Goal: Task Accomplishment & Management: Use online tool/utility

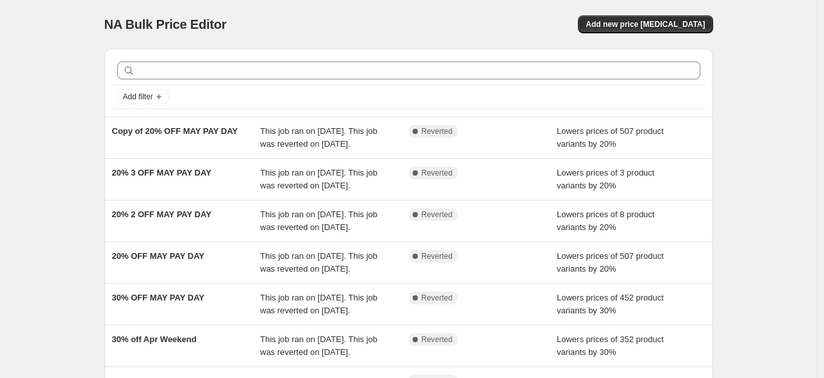
drag, startPoint x: 677, startPoint y: 29, endPoint x: 679, endPoint y: 37, distance: 8.1
click at [677, 36] on div "NA Bulk Price Editor. This page is ready NA Bulk Price Editor Add new price [ME…" at bounding box center [408, 24] width 609 height 49
click at [679, 24] on span "Add new price [MEDICAL_DATA]" at bounding box center [645, 24] width 119 height 10
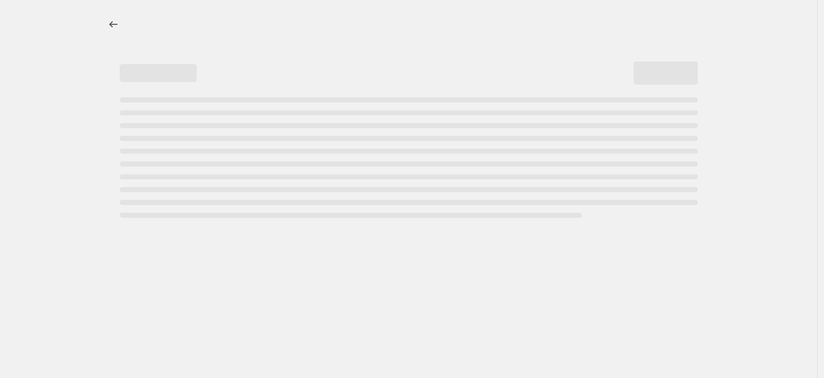
select select "percentage"
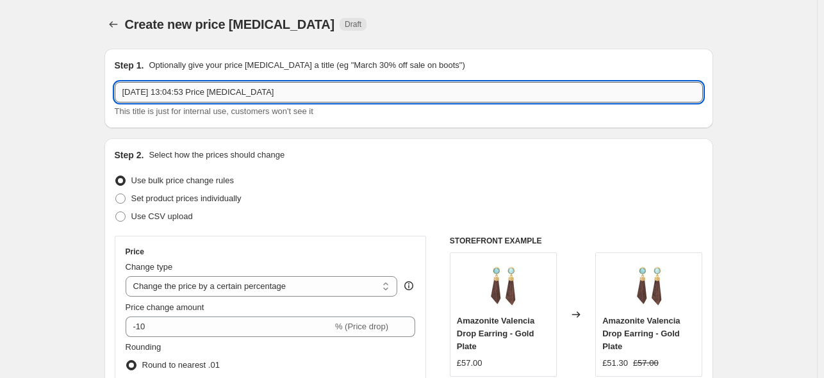
click at [315, 91] on input "[DATE] 13:04:53 Price [MEDICAL_DATA]" at bounding box center [409, 92] width 588 height 21
drag, startPoint x: 315, startPoint y: 89, endPoint x: 18, endPoint y: 89, distance: 296.7
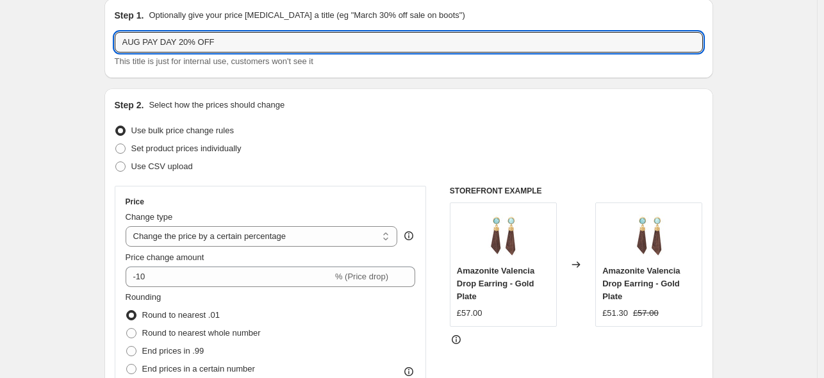
scroll to position [64, 0]
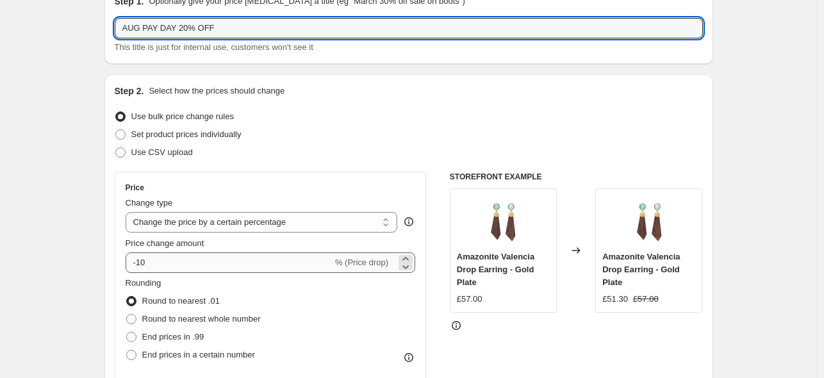
type input "AUG PAY DAY 20% OFF"
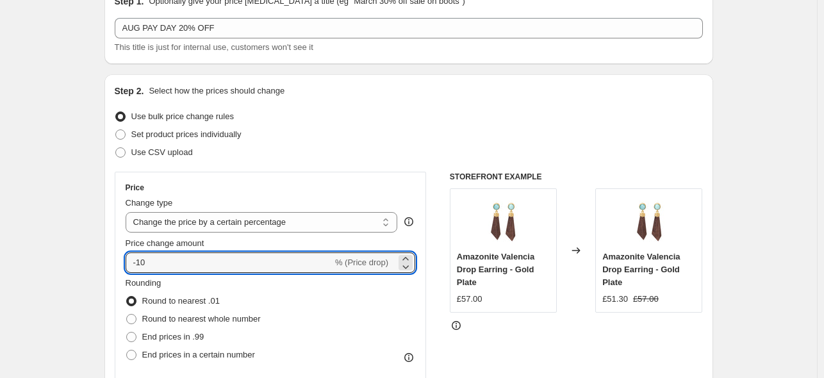
drag, startPoint x: 159, startPoint y: 261, endPoint x: 100, endPoint y: 263, distance: 59.0
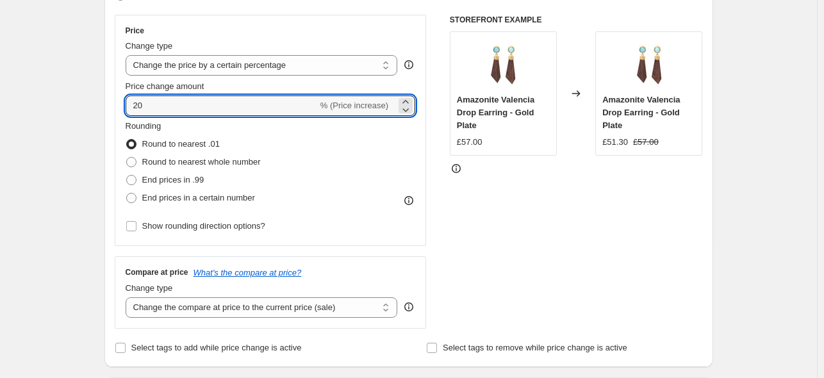
scroll to position [256, 0]
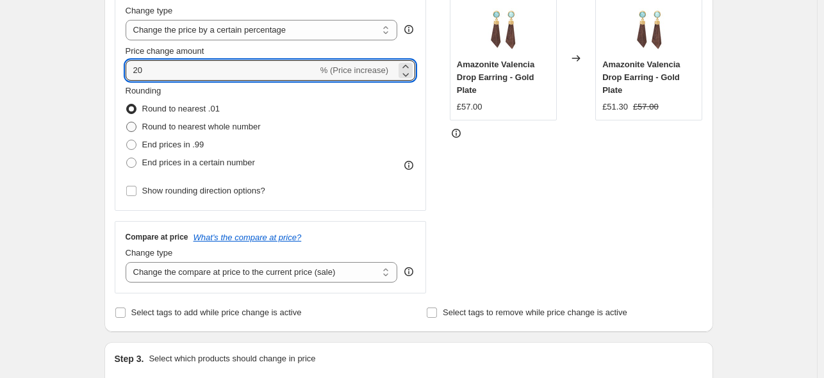
type input "20"
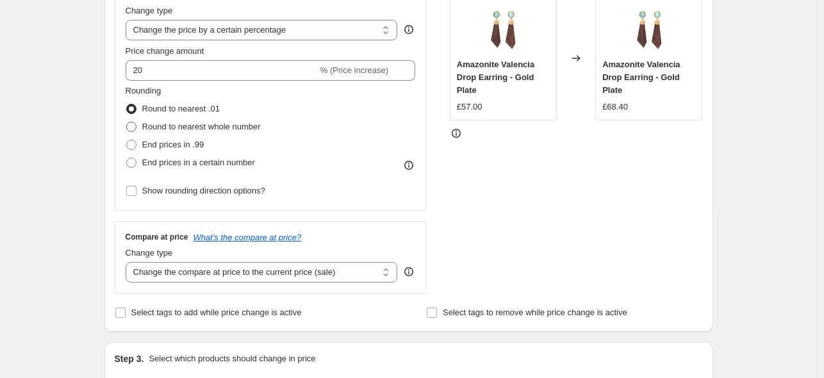
click at [133, 126] on span at bounding box center [131, 127] width 10 height 10
click at [127, 122] on input "Round to nearest whole number" at bounding box center [126, 122] width 1 height 1
radio input "true"
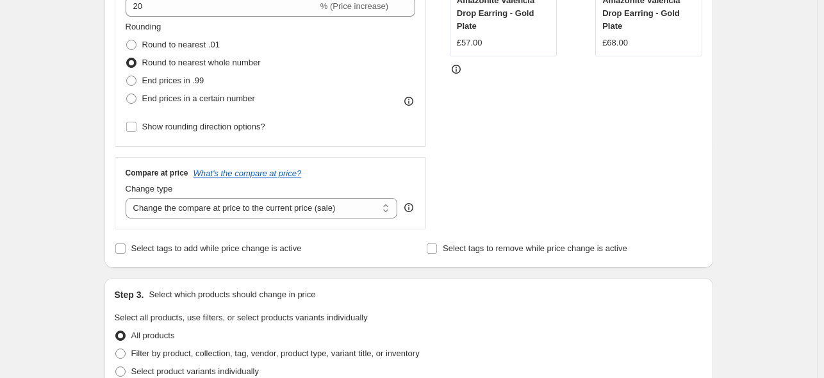
click at [413, 204] on icon at bounding box center [408, 207] width 13 height 13
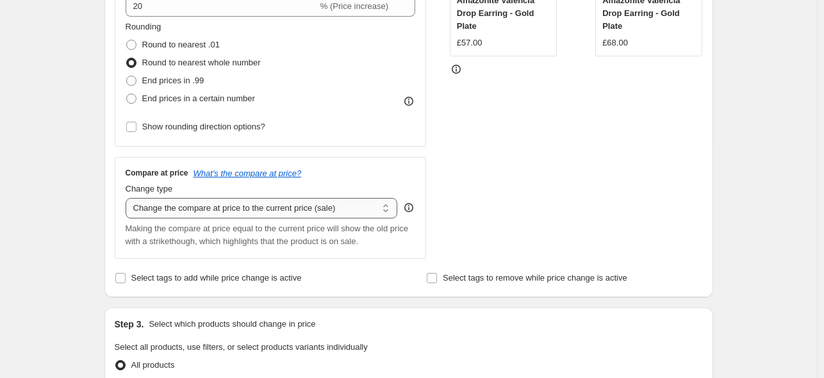
click at [387, 209] on select "Change the compare at price to the current price (sale) Change the compare at p…" at bounding box center [262, 208] width 272 height 21
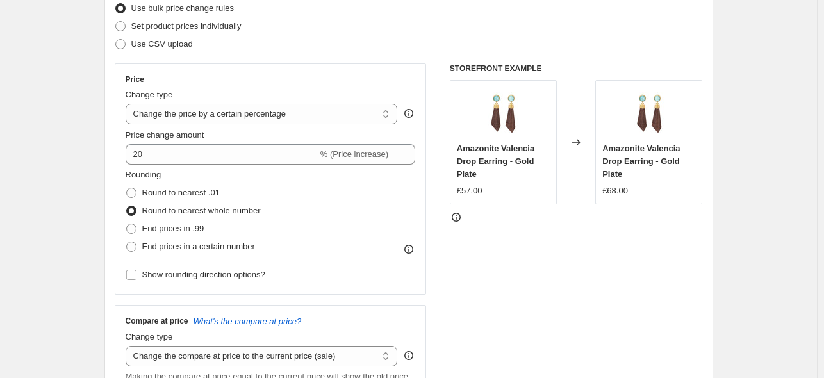
scroll to position [0, 0]
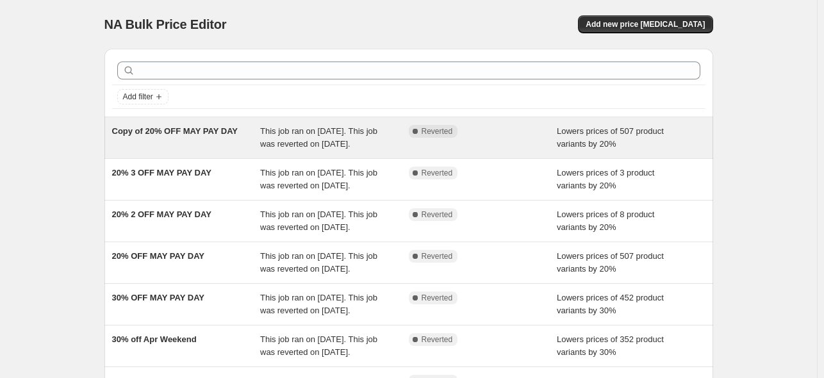
click at [172, 131] on span "Copy of 20% OFF MAY PAY DAY" at bounding box center [175, 131] width 126 height 10
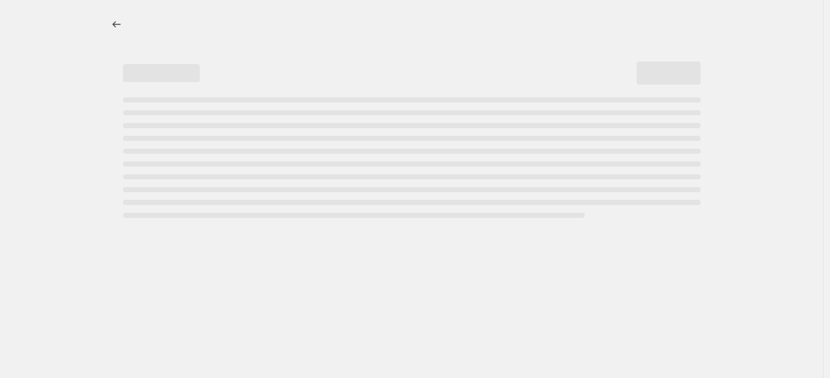
select select "percentage"
select select "collection"
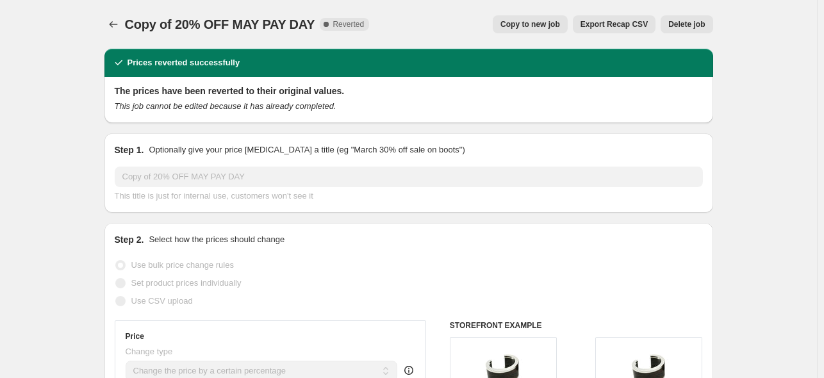
click at [536, 22] on span "Copy to new job" at bounding box center [530, 24] width 60 height 10
select select "percentage"
select select "collection"
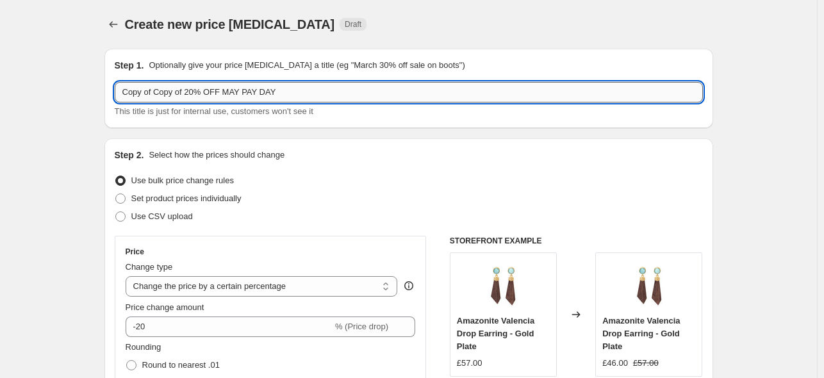
click at [333, 89] on input "Copy of Copy of 20% OFF MAY PAY DAY" at bounding box center [409, 92] width 588 height 21
drag, startPoint x: 334, startPoint y: 89, endPoint x: -44, endPoint y: 104, distance: 377.7
click at [0, 104] on html "Home Settings Plans Skip to content Create new price [MEDICAL_DATA]. This page …" at bounding box center [412, 189] width 824 height 378
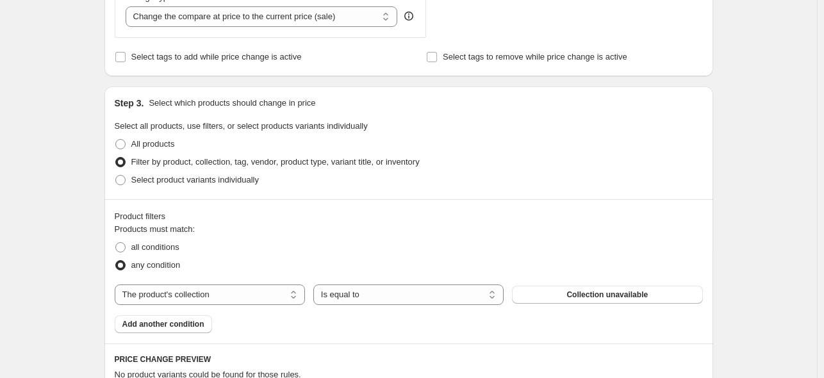
scroll to position [513, 0]
type input "AUG PAY DAY 20% OFF"
click at [633, 295] on span "Collection unavailable" at bounding box center [606, 294] width 81 height 10
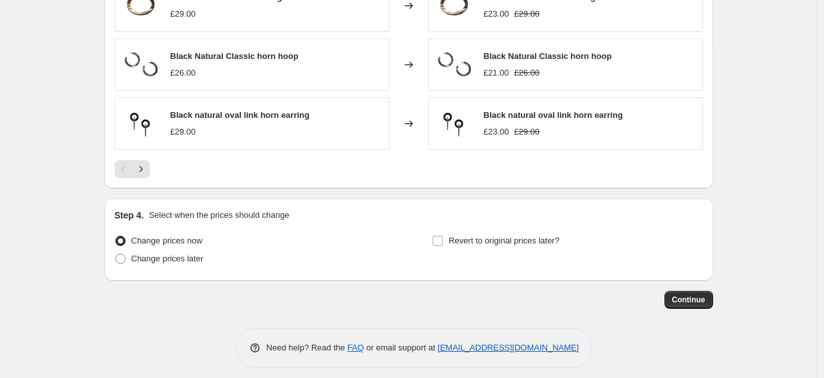
scroll to position [1045, 0]
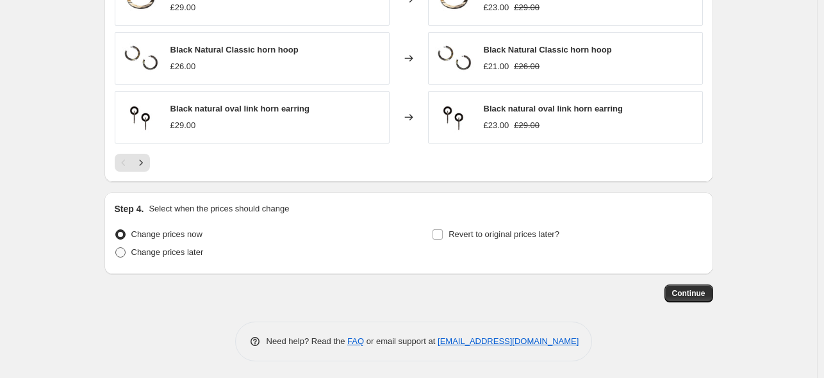
click at [122, 248] on span at bounding box center [120, 252] width 10 height 10
click at [116, 248] on input "Change prices later" at bounding box center [115, 247] width 1 height 1
radio input "true"
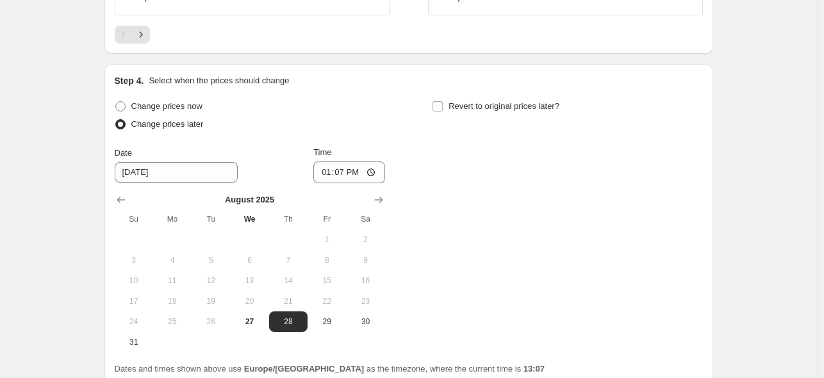
scroll to position [1237, 0]
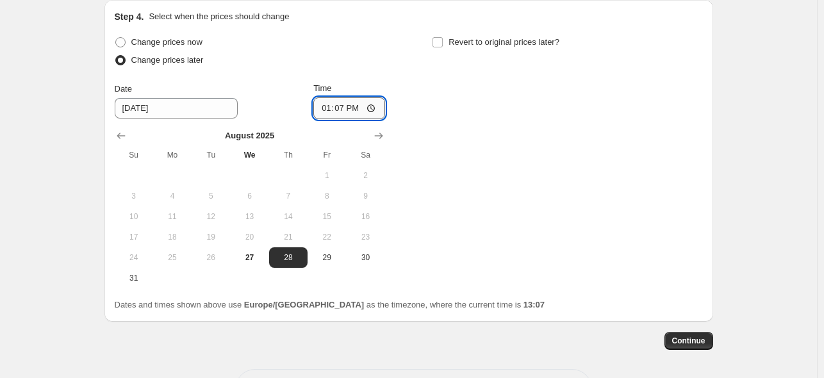
click at [359, 103] on input "13:07" at bounding box center [349, 108] width 72 height 22
click at [374, 104] on input "13:07" at bounding box center [349, 108] width 72 height 22
type input "08:00"
click at [545, 145] on div "Change prices now Change prices later Date [DATE] Time 08:00 [DATE] Su Mo Tu We…" at bounding box center [409, 160] width 588 height 255
click at [443, 38] on input "Revert to original prices later?" at bounding box center [438, 42] width 10 height 10
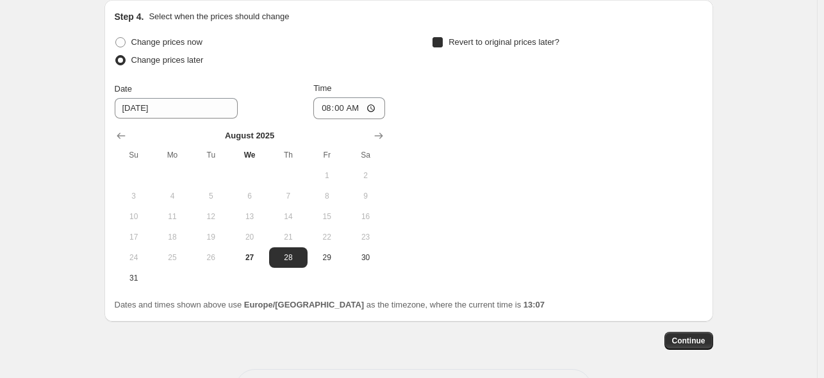
checkbox input "true"
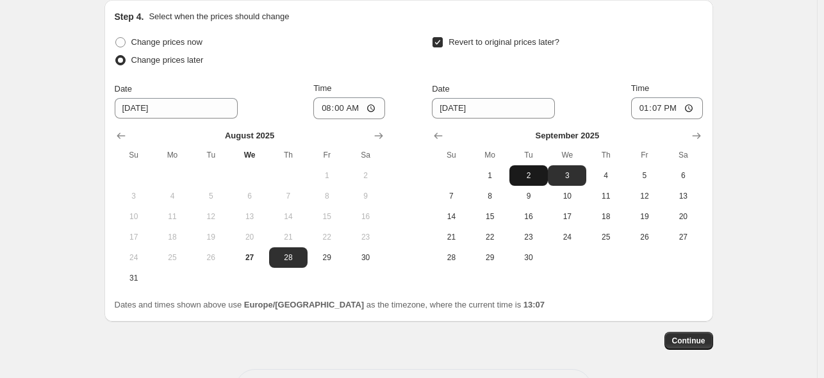
click at [527, 175] on span "2" at bounding box center [529, 175] width 28 height 10
type input "[DATE]"
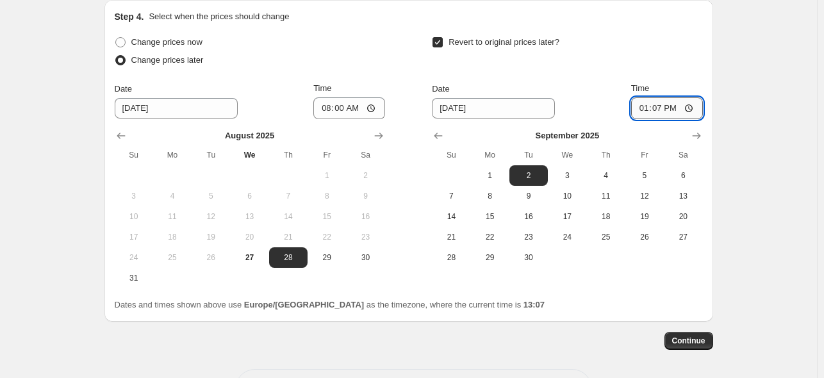
click at [691, 105] on input "13:07" at bounding box center [667, 108] width 72 height 22
type input "23:59"
click at [695, 339] on span "Continue" at bounding box center [688, 341] width 33 height 10
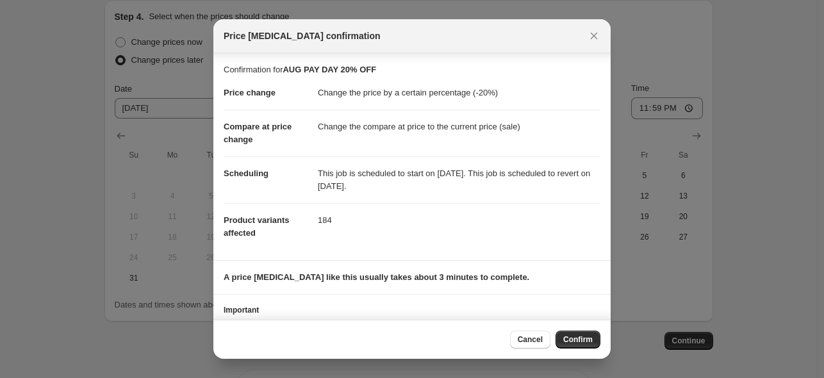
scroll to position [39, 0]
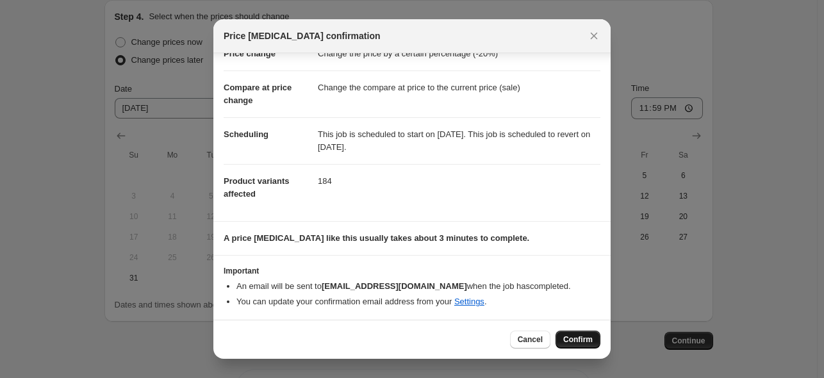
click at [578, 340] on span "Confirm" at bounding box center [577, 340] width 29 height 10
type input "AUG PAY DAY 20% OFF"
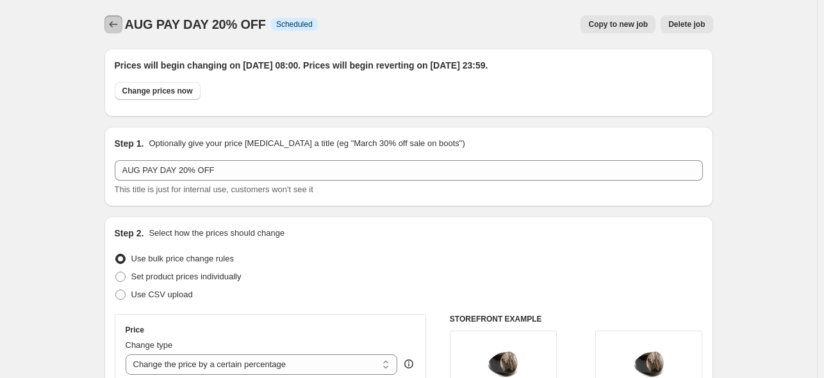
click at [115, 24] on icon "Price change jobs" at bounding box center [113, 24] width 13 height 13
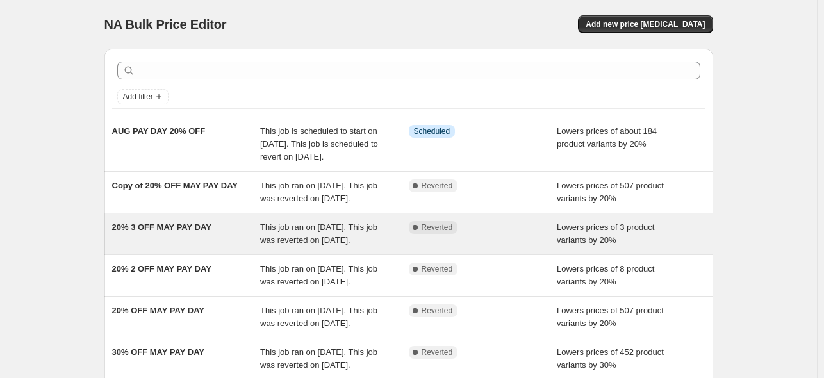
click at [155, 232] on span "20% 3 OFF MAY PAY DAY" at bounding box center [161, 227] width 99 height 10
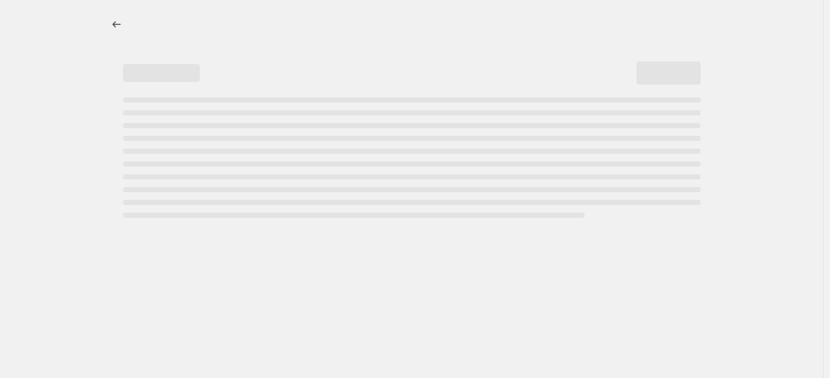
select select "percentage"
select select "collection"
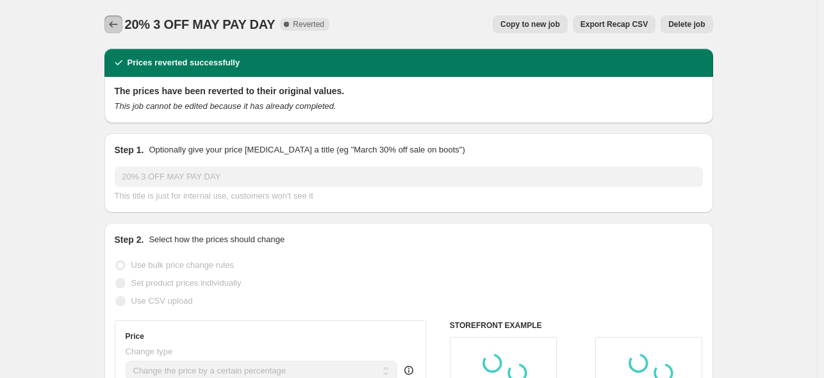
click at [117, 24] on icon "Price change jobs" at bounding box center [113, 24] width 13 height 13
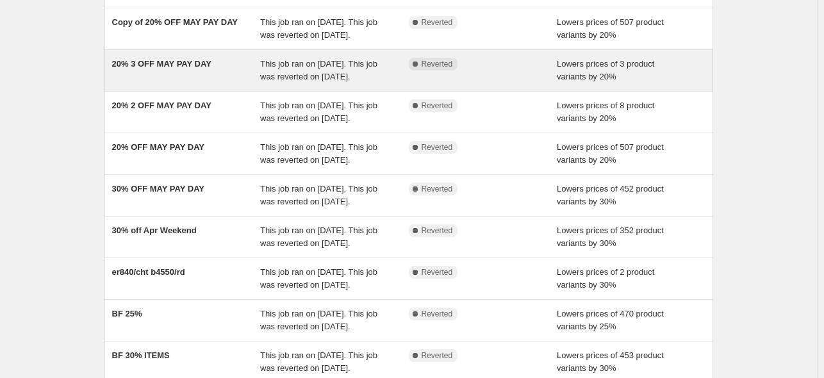
scroll to position [192, 0]
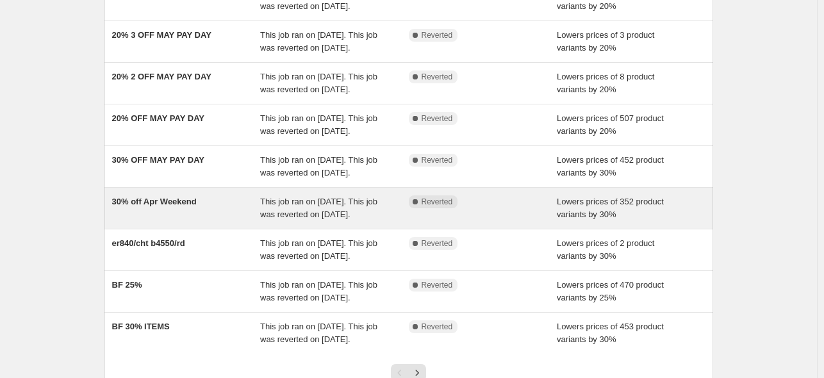
click at [186, 206] on span "30% off Apr Weekend" at bounding box center [154, 202] width 85 height 10
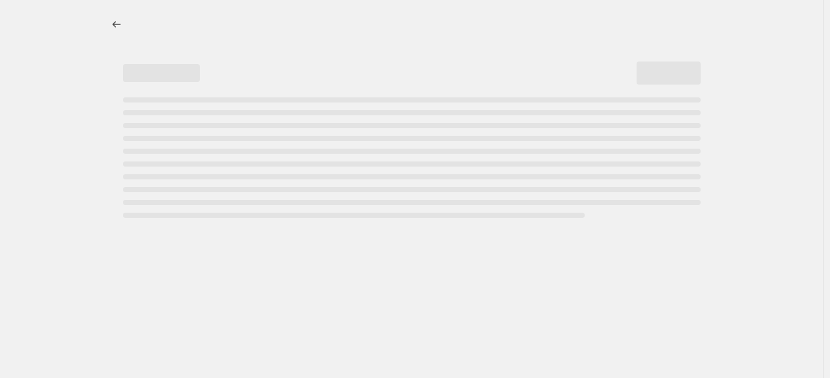
select select "percentage"
select select "collection"
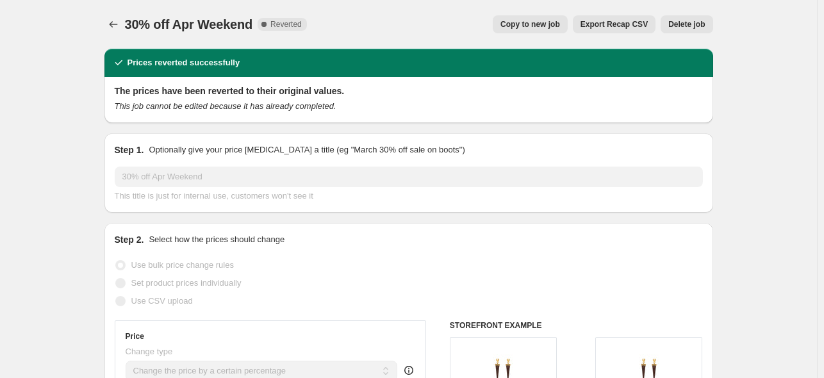
click at [546, 28] on span "Copy to new job" at bounding box center [530, 24] width 60 height 10
select select "percentage"
select select "collection"
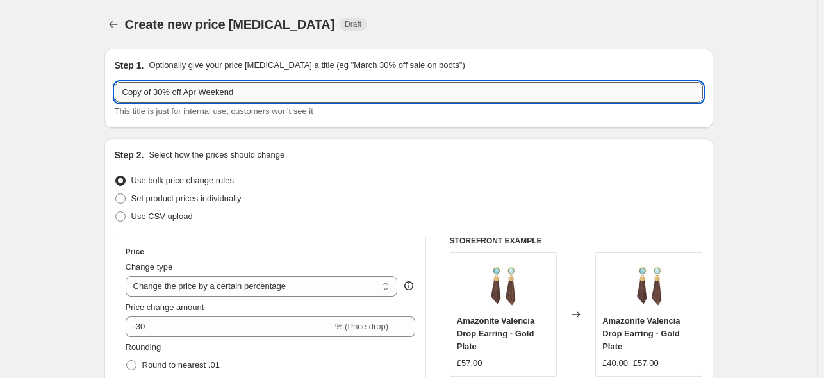
click at [263, 92] on input "Copy of 30% off Apr Weekend" at bounding box center [409, 92] width 588 height 21
drag, startPoint x: 263, startPoint y: 92, endPoint x: 61, endPoint y: 97, distance: 202.6
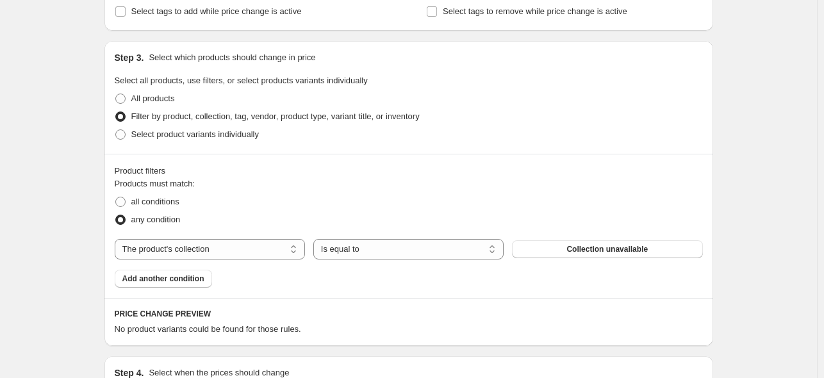
scroll to position [577, 0]
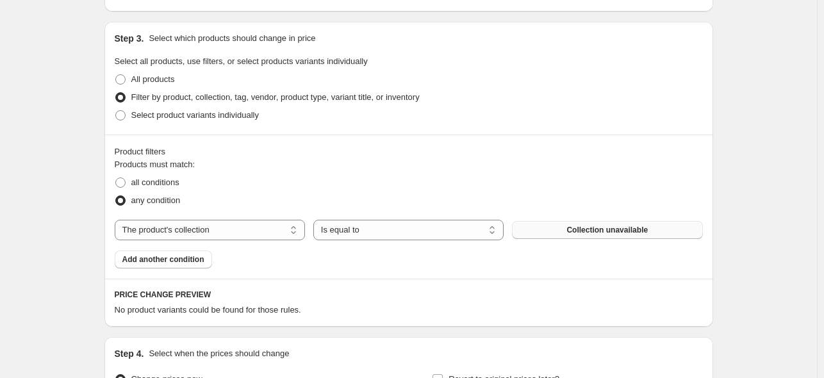
type input "AUG PAY DAY 30% OFF"
click at [607, 229] on span "Collection unavailable" at bounding box center [606, 230] width 81 height 10
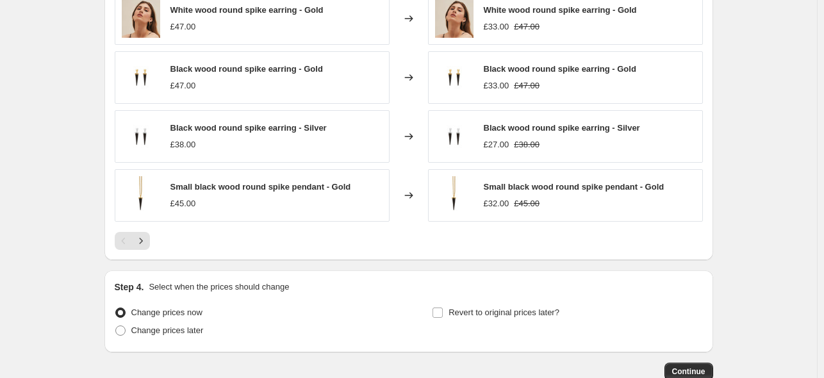
scroll to position [1045, 0]
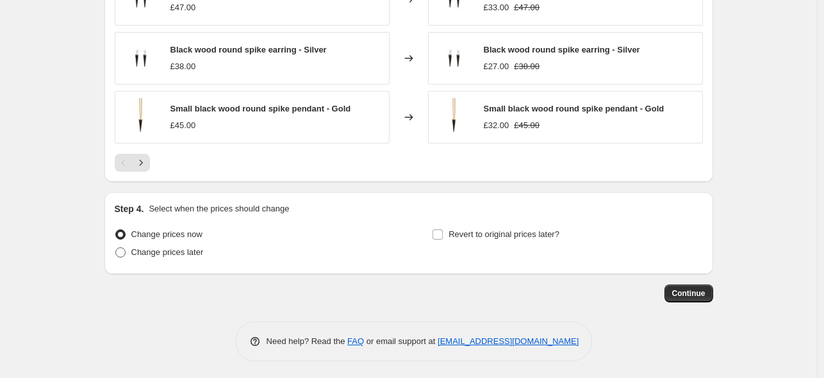
click at [123, 251] on span at bounding box center [120, 252] width 10 height 10
click at [116, 248] on input "Change prices later" at bounding box center [115, 247] width 1 height 1
radio input "true"
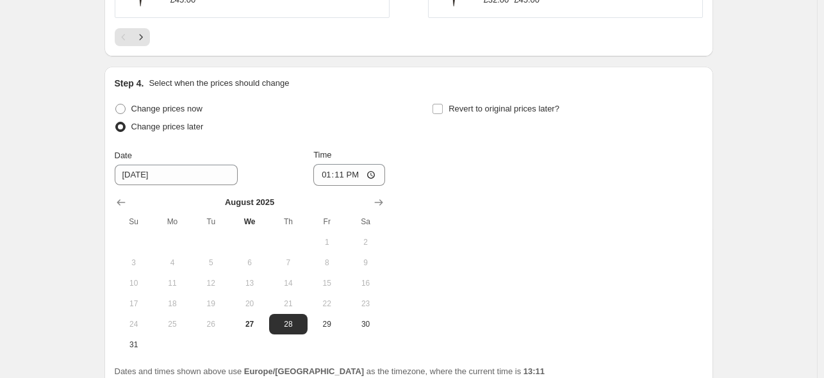
scroll to position [1173, 0]
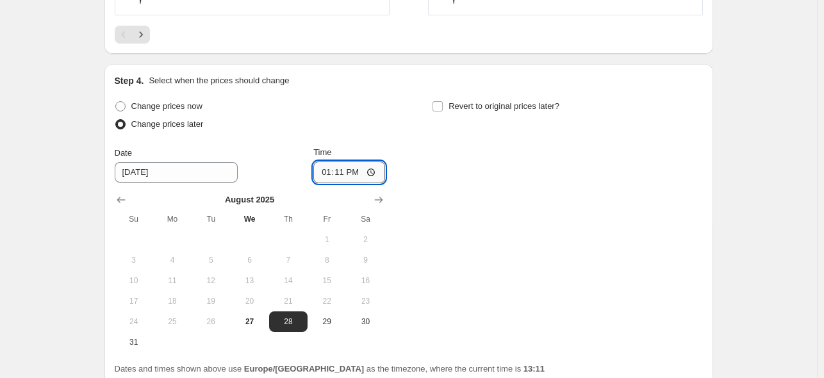
click at [374, 169] on input "13:11" at bounding box center [349, 172] width 72 height 22
type input "08:00"
click at [578, 220] on div "Change prices now Change prices later Date [DATE] Time 08:00 [DATE] Su Mo Tu We…" at bounding box center [409, 224] width 588 height 255
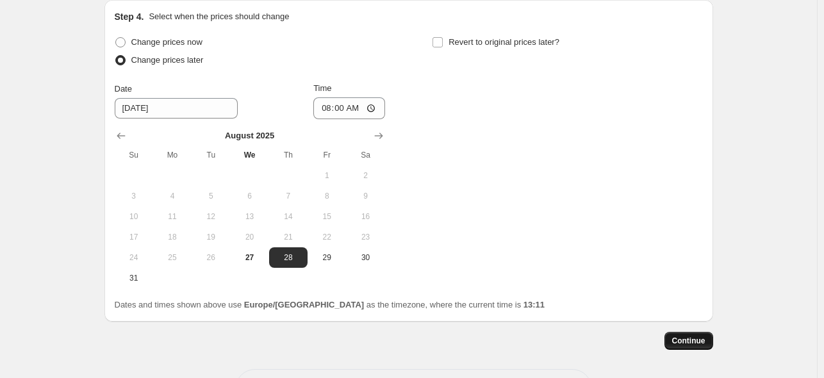
click at [687, 340] on span "Continue" at bounding box center [688, 341] width 33 height 10
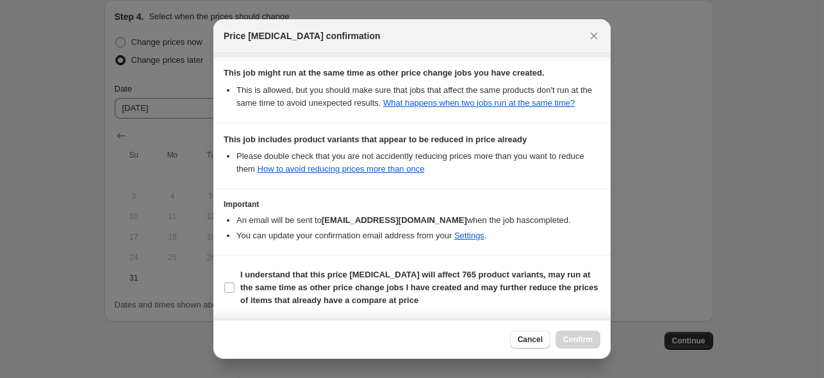
scroll to position [320, 0]
click at [229, 287] on input "I understand that this price [MEDICAL_DATA] will affect 765 product variants, m…" at bounding box center [229, 288] width 10 height 10
checkbox input "true"
click at [579, 339] on span "Confirm" at bounding box center [577, 340] width 29 height 10
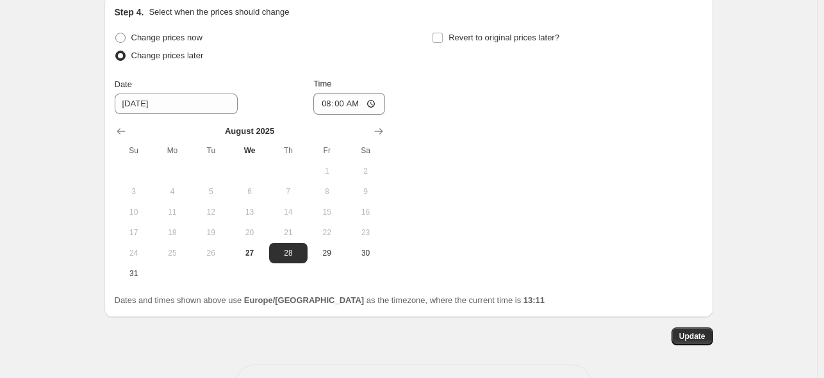
scroll to position [1298, 0]
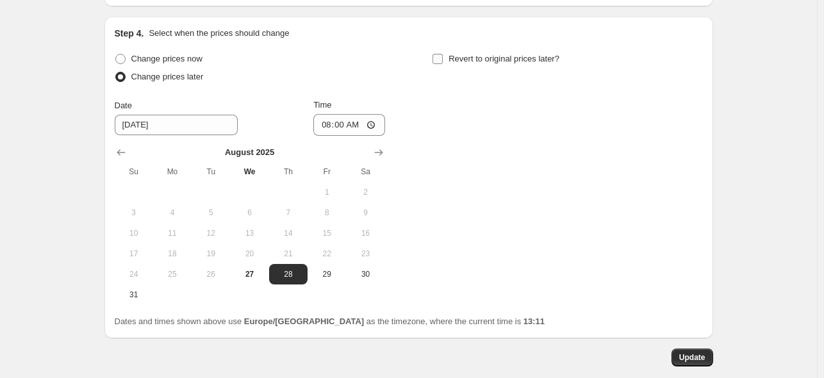
click at [440, 56] on input "Revert to original prices later?" at bounding box center [438, 59] width 10 height 10
checkbox input "true"
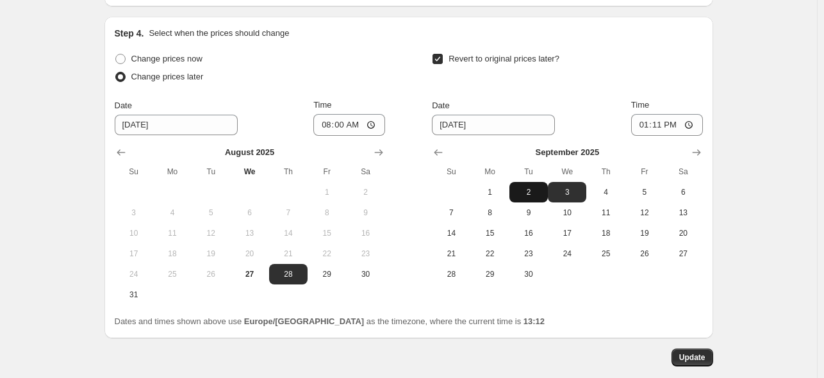
click at [532, 190] on span "2" at bounding box center [529, 192] width 28 height 10
type input "[DATE]"
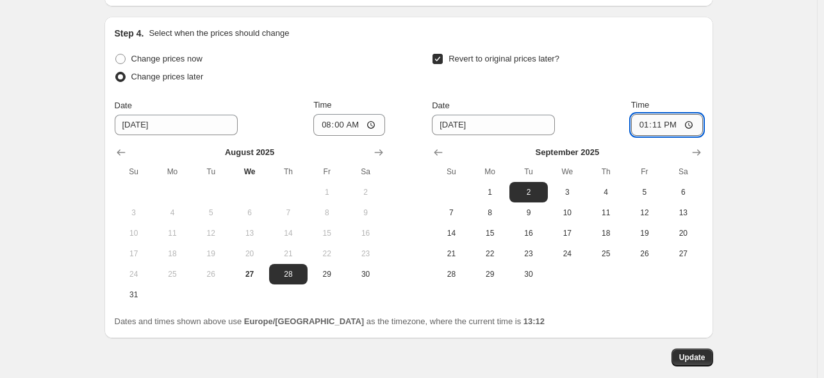
click at [692, 122] on input "13:11" at bounding box center [667, 125] width 72 height 22
type input "23:59"
click at [698, 354] on span "Update" at bounding box center [692, 357] width 26 height 10
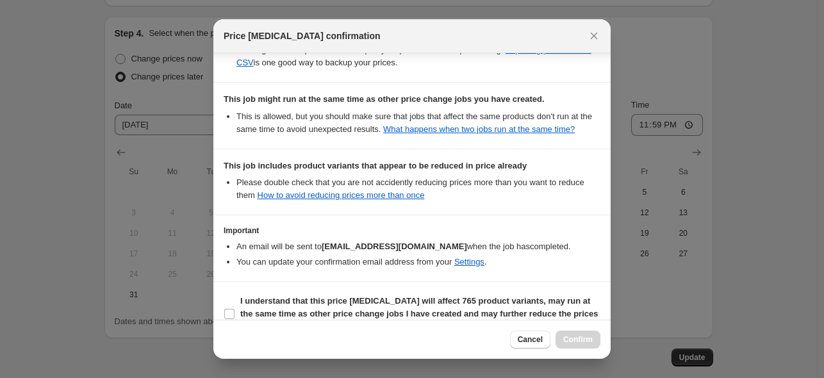
scroll to position [333, 0]
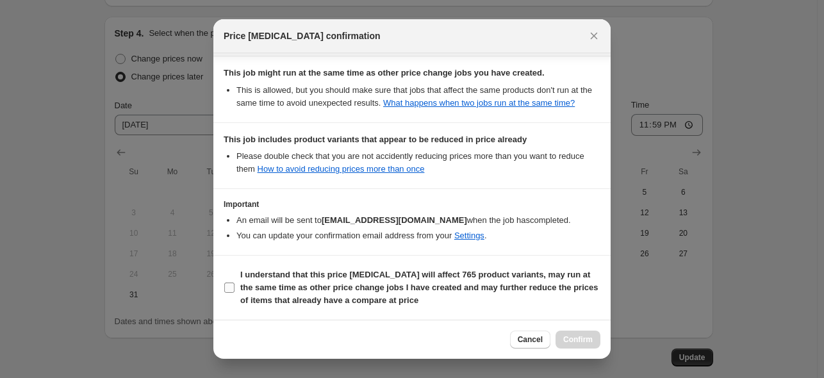
click at [231, 288] on input "I understand that this price [MEDICAL_DATA] will affect 765 product variants, m…" at bounding box center [229, 288] width 10 height 10
checkbox input "true"
click at [591, 339] on span "Confirm" at bounding box center [577, 340] width 29 height 10
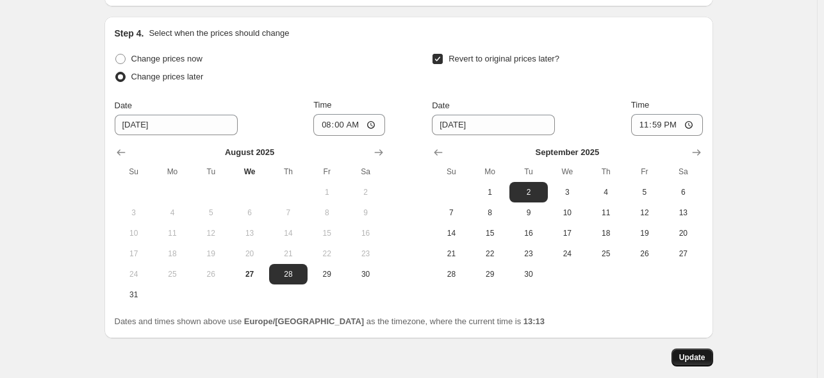
click at [698, 357] on span "Update" at bounding box center [692, 357] width 26 height 10
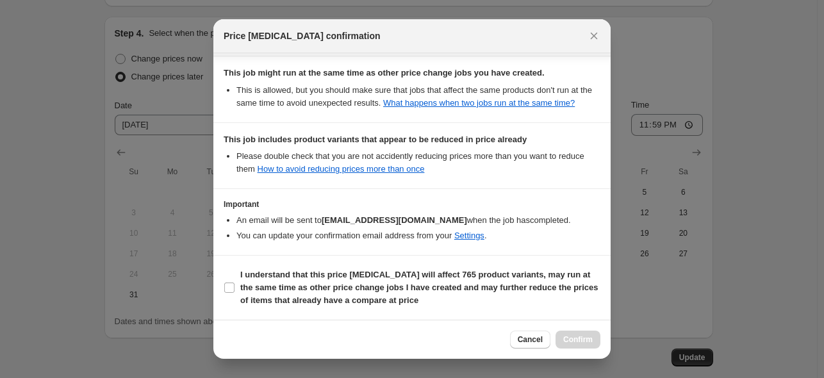
scroll to position [333, 0]
click at [232, 291] on input "I understand that this price [MEDICAL_DATA] will affect 765 product variants, m…" at bounding box center [229, 288] width 10 height 10
checkbox input "true"
click at [576, 343] on span "Confirm" at bounding box center [577, 340] width 29 height 10
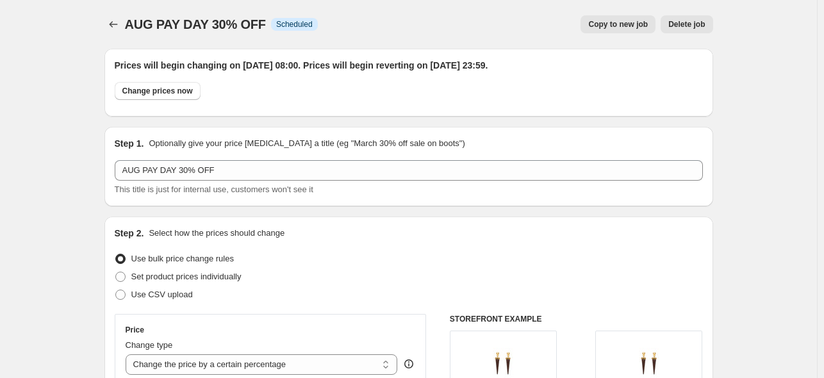
scroll to position [1298, 0]
